Goal: Task Accomplishment & Management: Complete application form

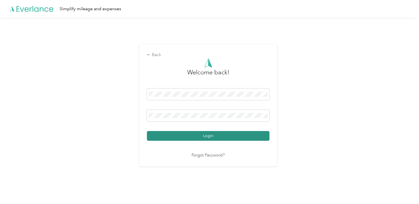
click at [185, 138] on button "Login" at bounding box center [208, 136] width 122 height 10
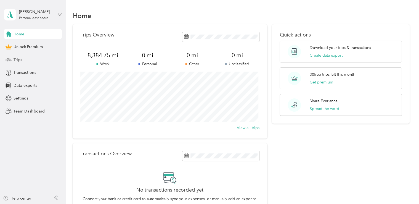
click at [20, 60] on span "Trips" at bounding box center [18, 60] width 9 height 6
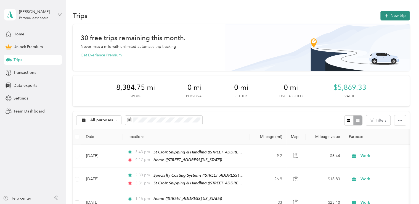
click at [394, 15] on button "New trip" at bounding box center [394, 16] width 29 height 10
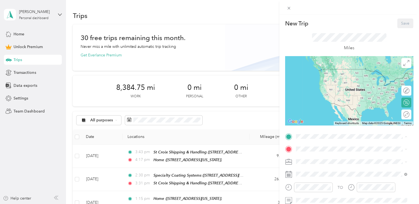
click at [326, 78] on div "Home [STREET_ADDRESS][US_STATE]" at bounding box center [333, 74] width 55 height 12
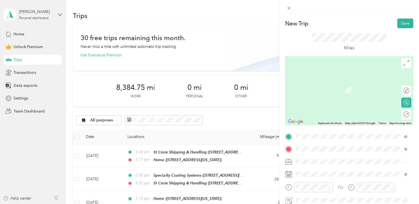
click at [331, 83] on strong "Advanced Food Products" at bounding box center [329, 83] width 46 height 5
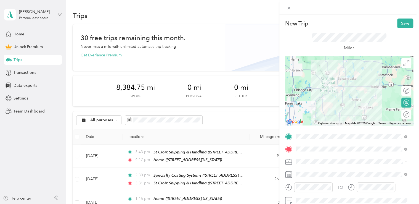
click at [316, 95] on ol "Work Personal Other Charity Medical Moving Commute" at bounding box center [351, 122] width 115 height 68
click at [299, 92] on span "Work" at bounding box center [302, 93] width 9 height 5
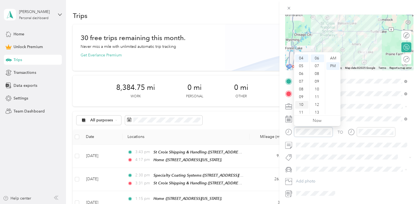
scroll to position [3, 0]
click at [300, 63] on div "01" at bounding box center [301, 63] width 13 height 8
click at [317, 60] on div "06" at bounding box center [317, 58] width 13 height 8
click at [334, 63] on div "PM" at bounding box center [332, 66] width 13 height 8
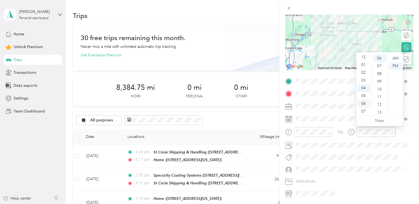
scroll to position [0, 0]
click at [364, 73] on div "02" at bounding box center [363, 74] width 13 height 8
click at [381, 85] on div "10" at bounding box center [379, 89] width 13 height 8
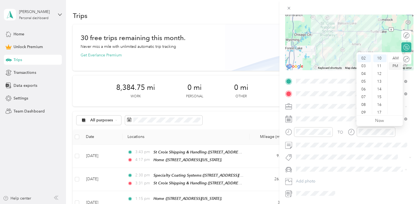
click at [395, 68] on div "PM" at bounding box center [394, 66] width 13 height 8
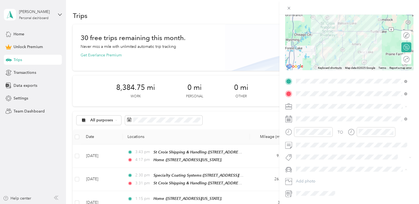
click at [305, 194] on li "Jeep Trailhawk" at bounding box center [351, 198] width 115 height 10
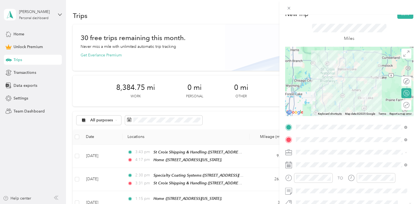
scroll to position [0, 0]
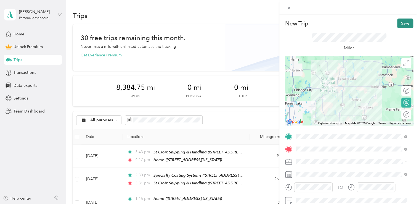
click at [399, 22] on button "Save" at bounding box center [405, 23] width 16 height 10
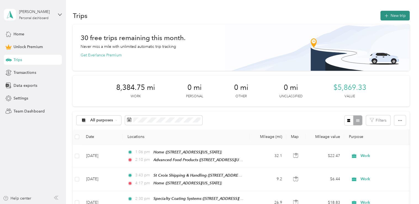
click at [394, 18] on button "New trip" at bounding box center [394, 16] width 29 height 10
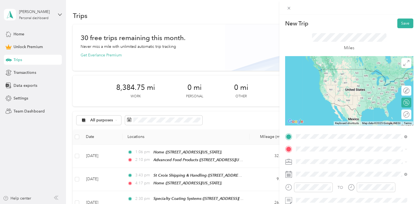
click at [312, 75] on span "[STREET_ADDRESS][US_STATE]" at bounding box center [333, 77] width 55 height 5
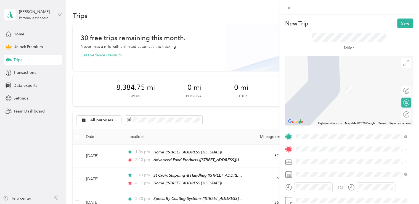
click at [275, 38] on div "New Trip Save This trip cannot be edited because it is either under review, app…" at bounding box center [209, 102] width 419 height 204
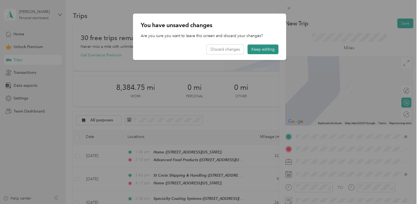
click at [260, 49] on button "Keep editing" at bounding box center [262, 49] width 31 height 10
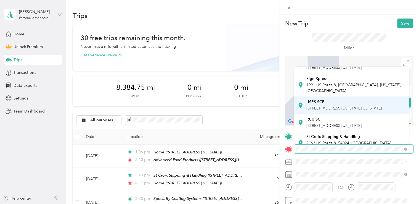
scroll to position [55, 0]
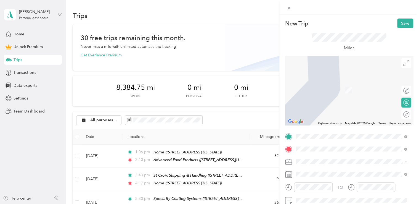
click at [327, 118] on span "2163 US Route 8, 54024, [GEOGRAPHIC_DATA], [US_STATE], [GEOGRAPHIC_DATA]" at bounding box center [349, 113] width 86 height 10
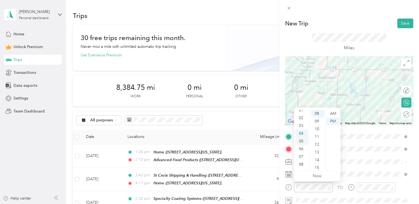
scroll to position [3, 0]
click at [302, 124] on div "02" at bounding box center [301, 126] width 13 height 8
click at [315, 157] on div "21" at bounding box center [317, 159] width 13 height 8
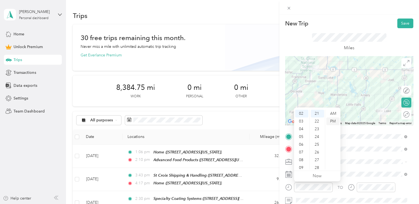
click at [335, 119] on div "PM" at bounding box center [332, 121] width 13 height 8
click at [381, 190] on div at bounding box center [375, 187] width 39 height 10
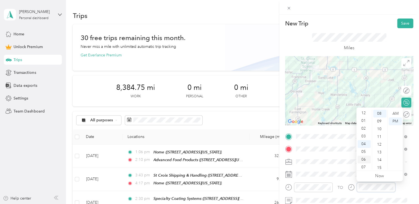
scroll to position [0, 0]
click at [363, 134] on div "03" at bounding box center [363, 137] width 13 height 8
click at [382, 125] on div "10" at bounding box center [379, 129] width 13 height 8
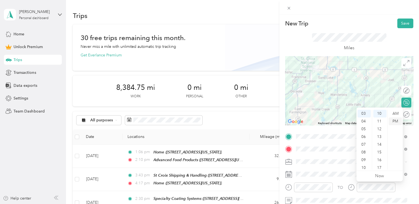
click at [395, 121] on div "PM" at bounding box center [394, 121] width 13 height 8
click at [397, 119] on div "PM" at bounding box center [394, 121] width 13 height 8
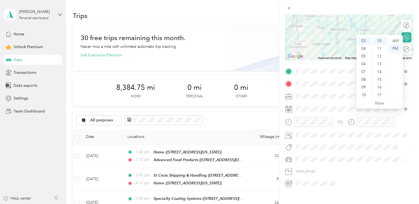
scroll to position [73, 0]
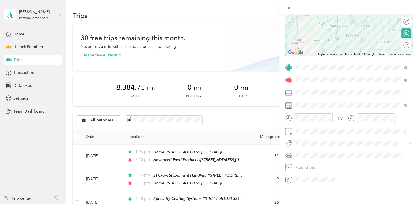
click at [315, 178] on span "Jeep Trailhawk" at bounding box center [311, 180] width 26 height 5
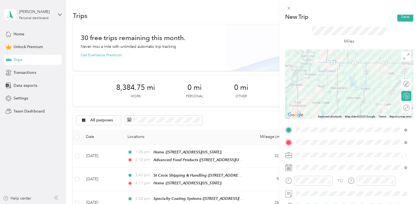
scroll to position [0, 0]
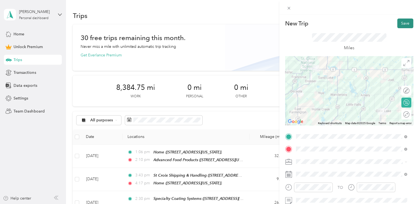
click at [402, 23] on button "Save" at bounding box center [405, 23] width 16 height 10
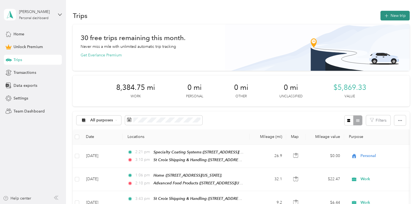
click at [397, 14] on button "New trip" at bounding box center [394, 16] width 29 height 10
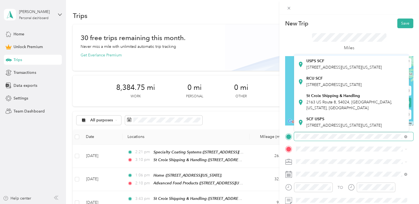
scroll to position [55, 0]
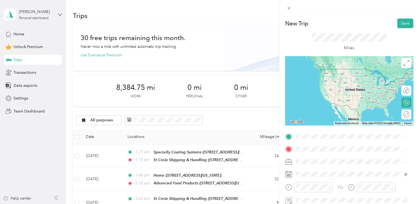
click at [330, 106] on div "St Croix Shipping & Handling [STREET_ADDRESS][US_STATE]" at bounding box center [355, 97] width 99 height 17
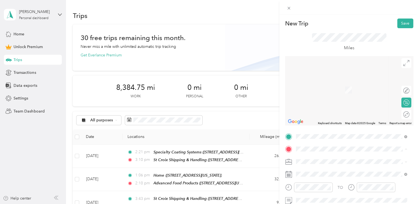
click at [318, 85] on div "Home [STREET_ADDRESS][US_STATE]" at bounding box center [333, 87] width 55 height 12
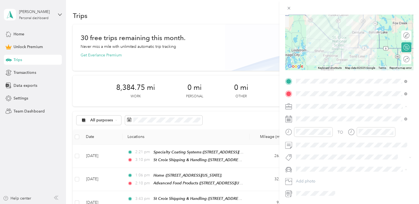
click at [309, 114] on div "Work" at bounding box center [351, 116] width 107 height 6
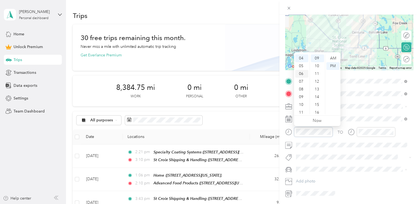
scroll to position [3, 0]
click at [303, 78] on div "03" at bounding box center [301, 78] width 13 height 8
click at [317, 104] on div "15" at bounding box center [317, 105] width 13 height 8
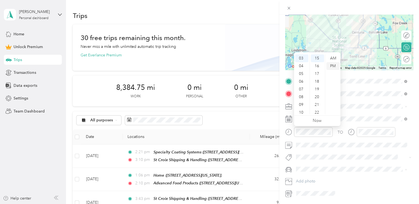
click at [331, 66] on div "PM" at bounding box center [332, 66] width 13 height 8
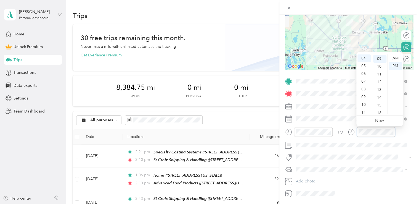
scroll to position [70, 0]
click at [374, 121] on ul "Now" at bounding box center [379, 120] width 46 height 10
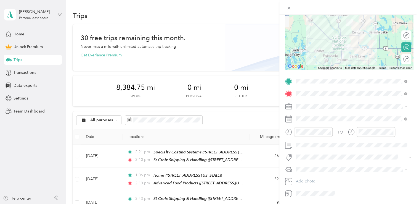
click at [317, 196] on div "Jeep Trailhawk" at bounding box center [351, 198] width 107 height 6
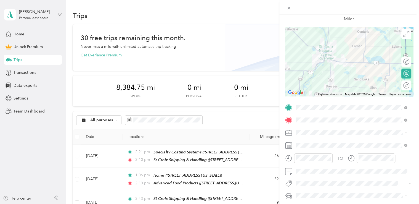
scroll to position [0, 0]
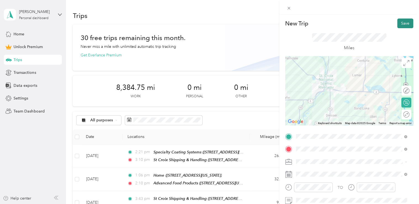
click at [402, 23] on button "Save" at bounding box center [405, 23] width 16 height 10
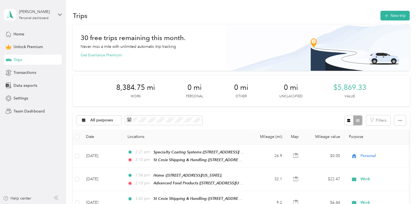
click at [401, 25] on button "Save" at bounding box center [405, 23] width 16 height 10
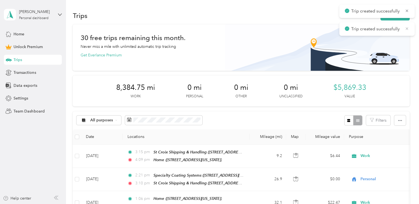
click at [405, 28] on icon at bounding box center [406, 28] width 4 height 5
click at [405, 10] on icon at bounding box center [406, 10] width 4 height 5
